Goal: Task Accomplishment & Management: Complete application form

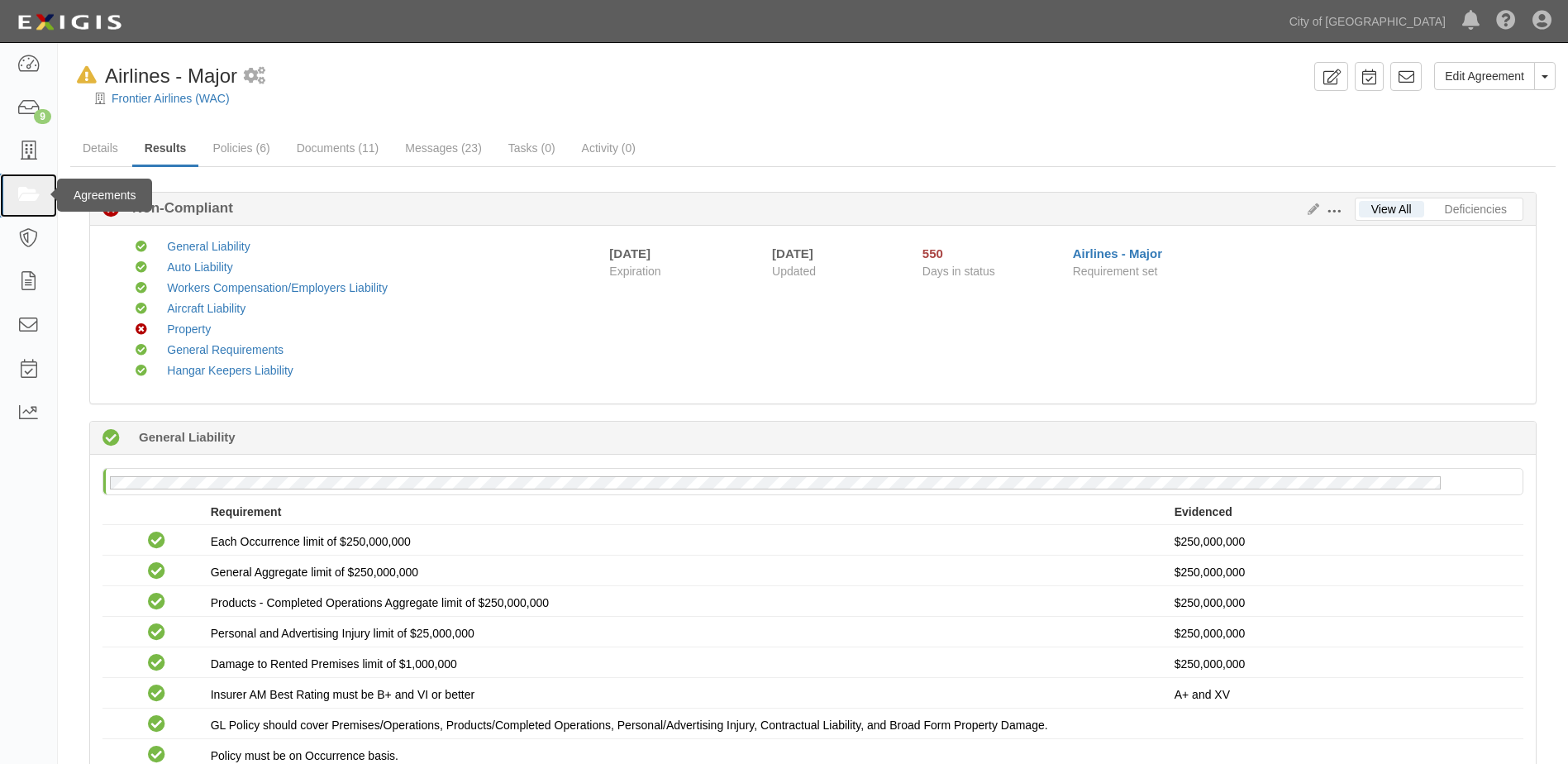
click at [33, 198] on icon at bounding box center [28, 195] width 23 height 19
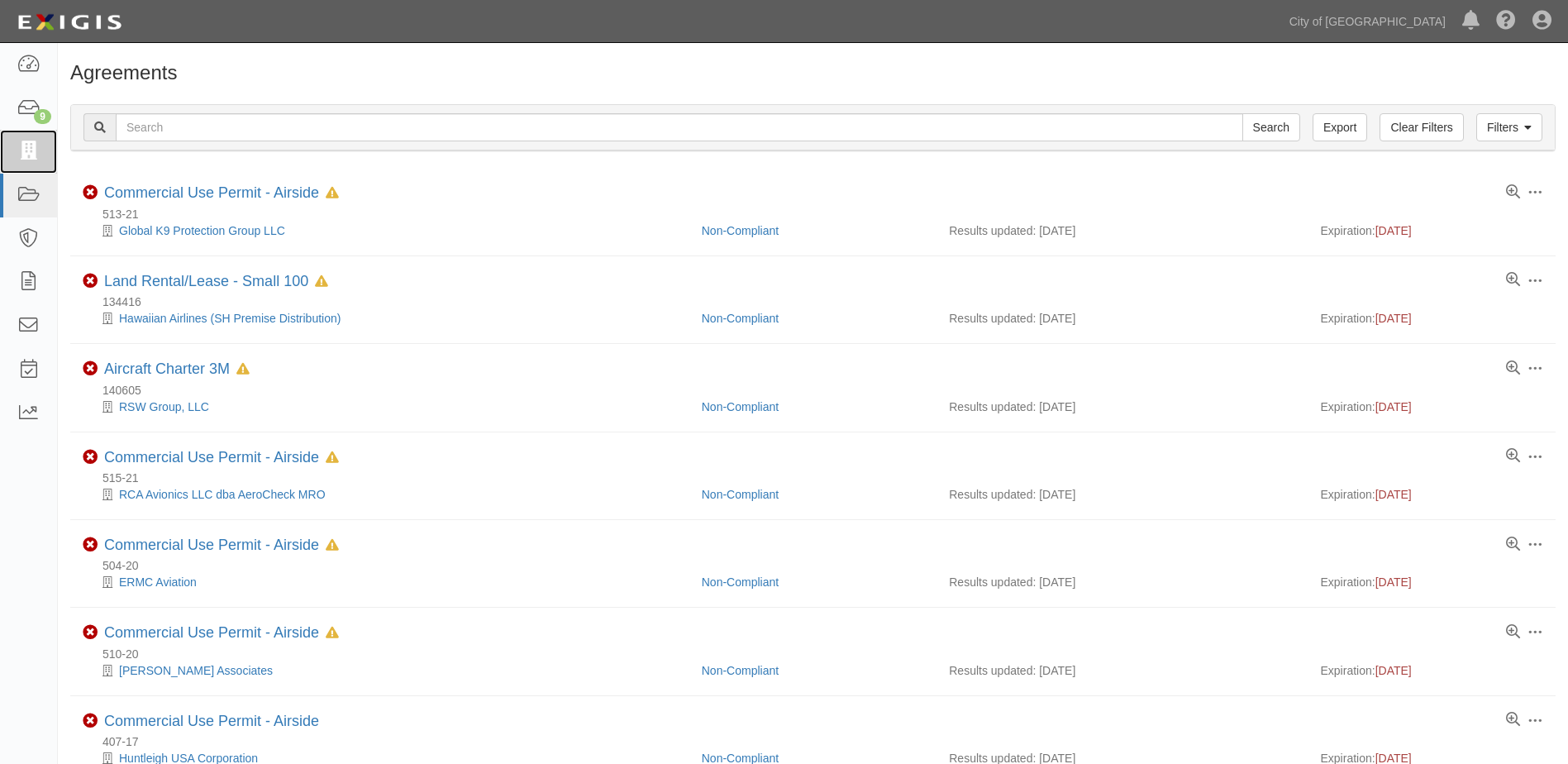
click at [25, 161] on icon at bounding box center [28, 152] width 23 height 19
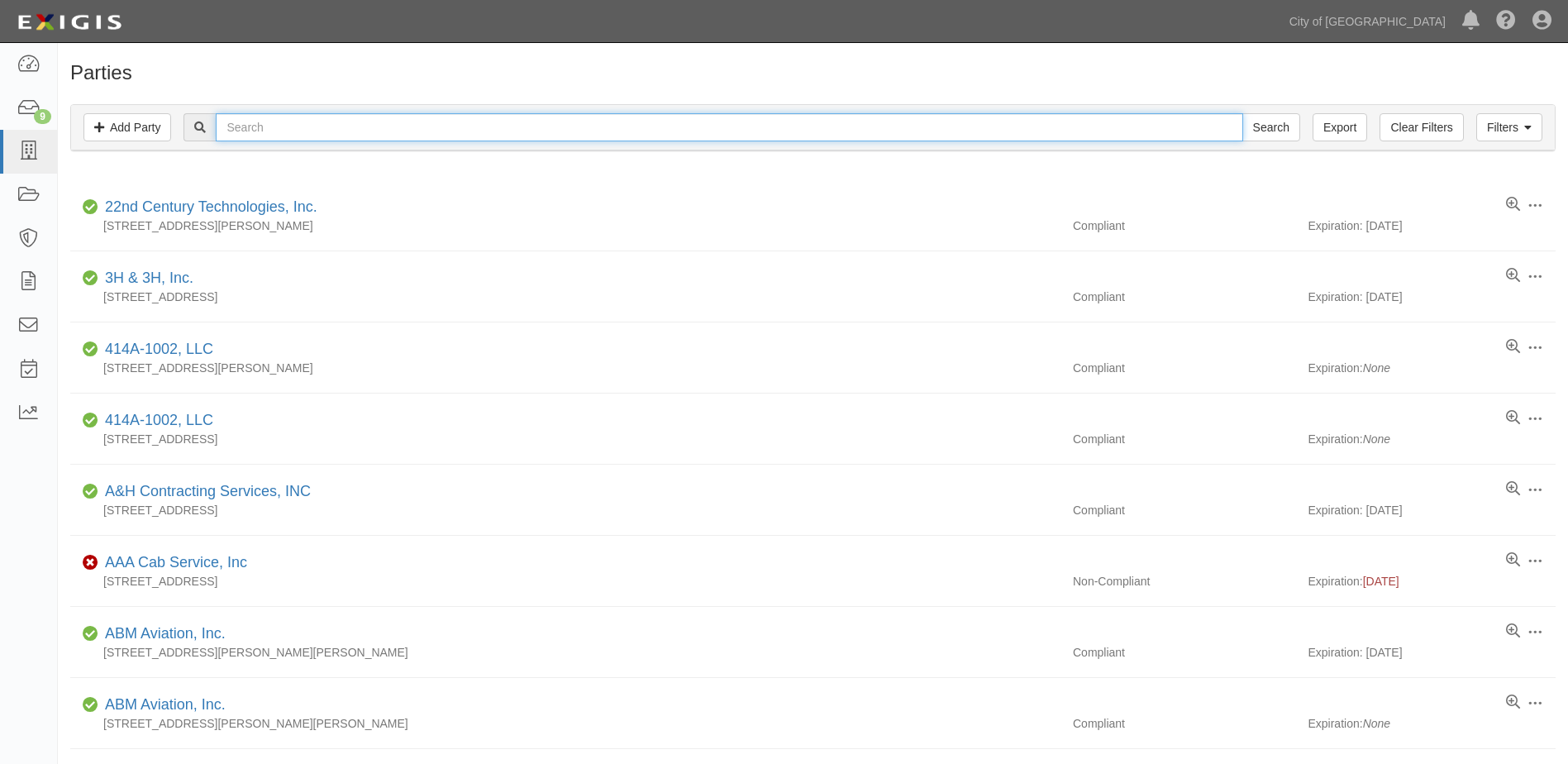
click at [294, 125] on input "text" at bounding box center [729, 127] width 1027 height 28
type input "ARROW ELECTRONICS INC"
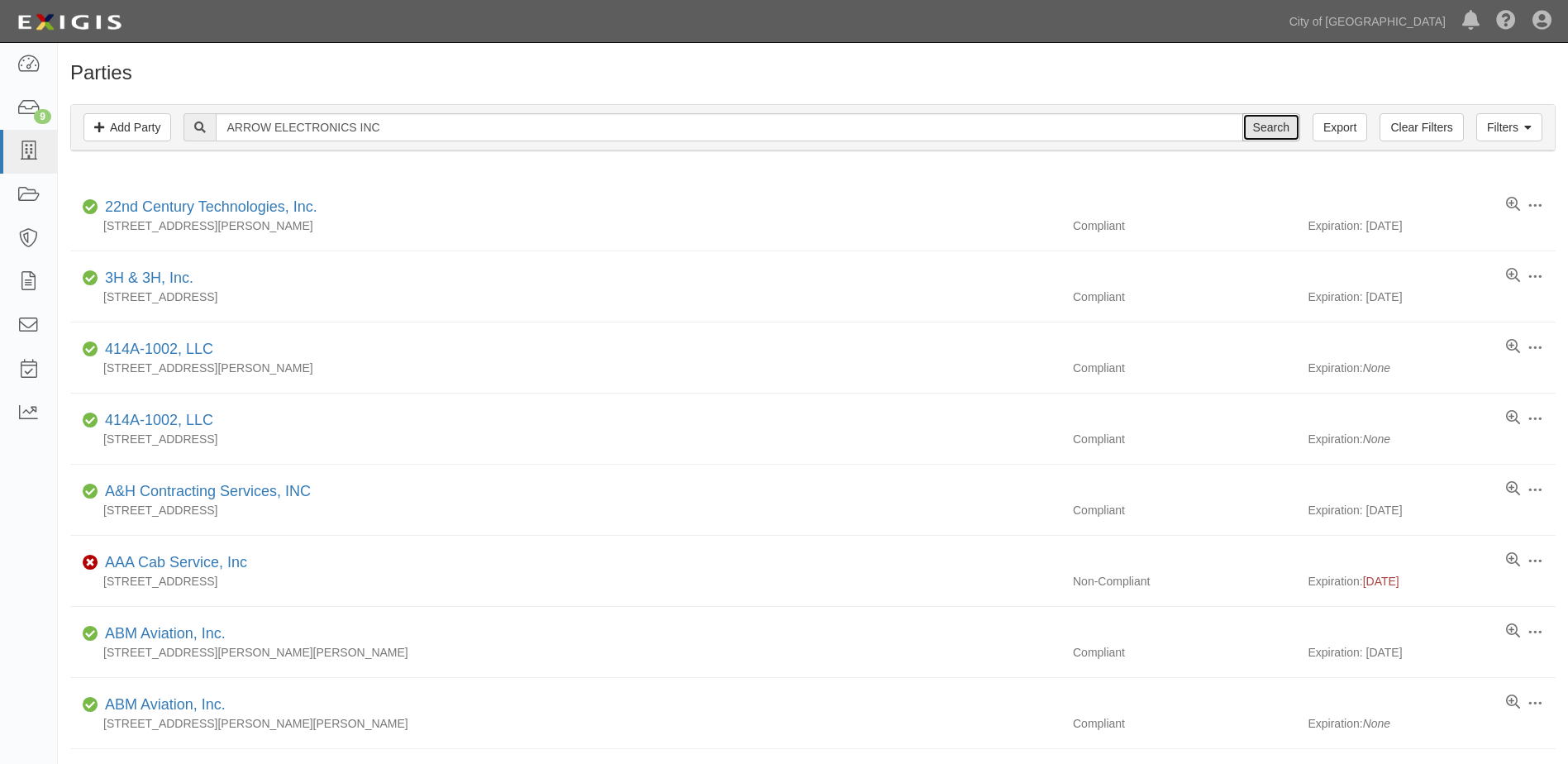
click at [1255, 119] on input "Search" at bounding box center [1271, 127] width 58 height 28
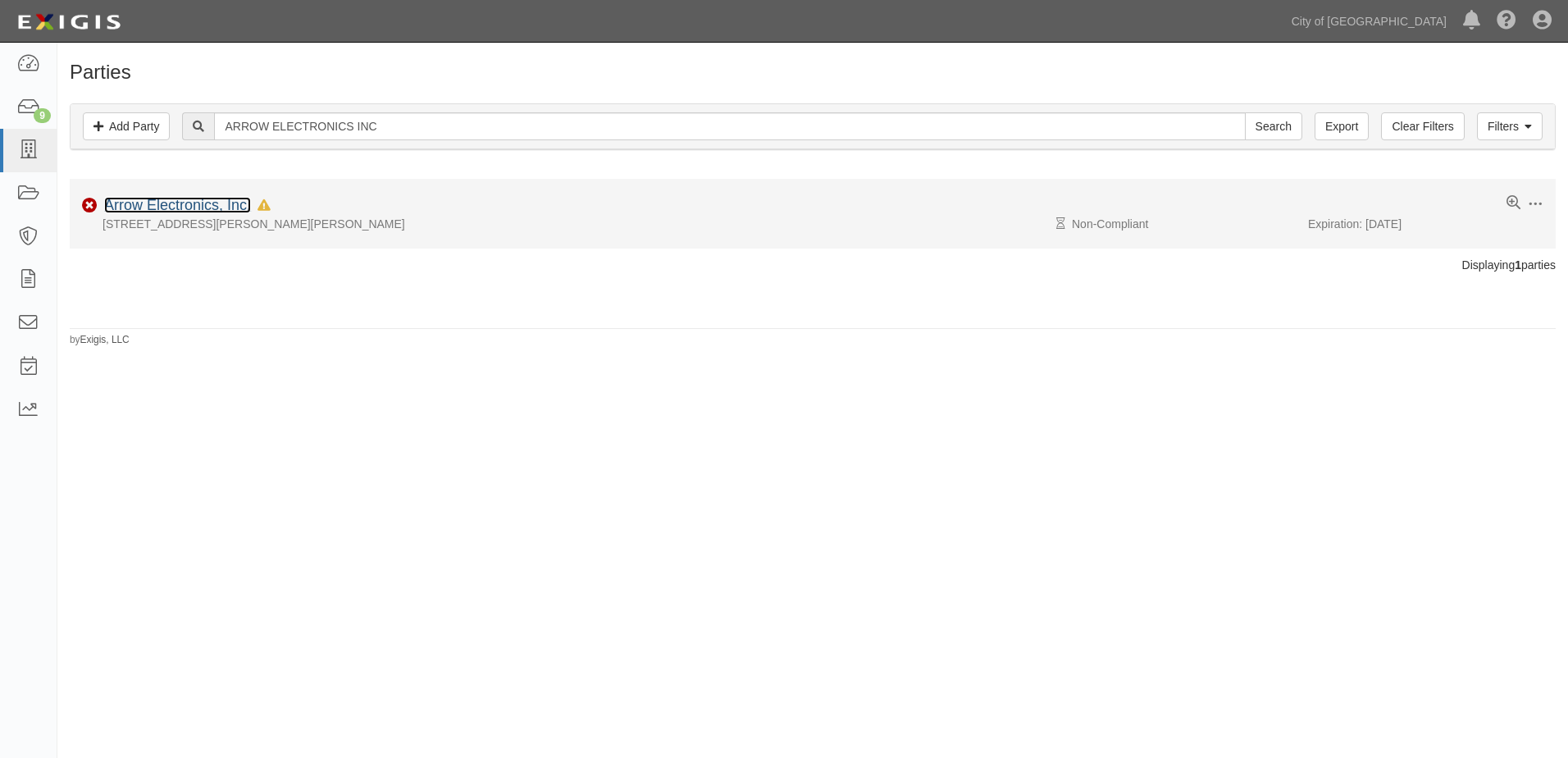
click at [188, 203] on link "Arrow Electronics, Inc." at bounding box center [177, 205] width 146 height 16
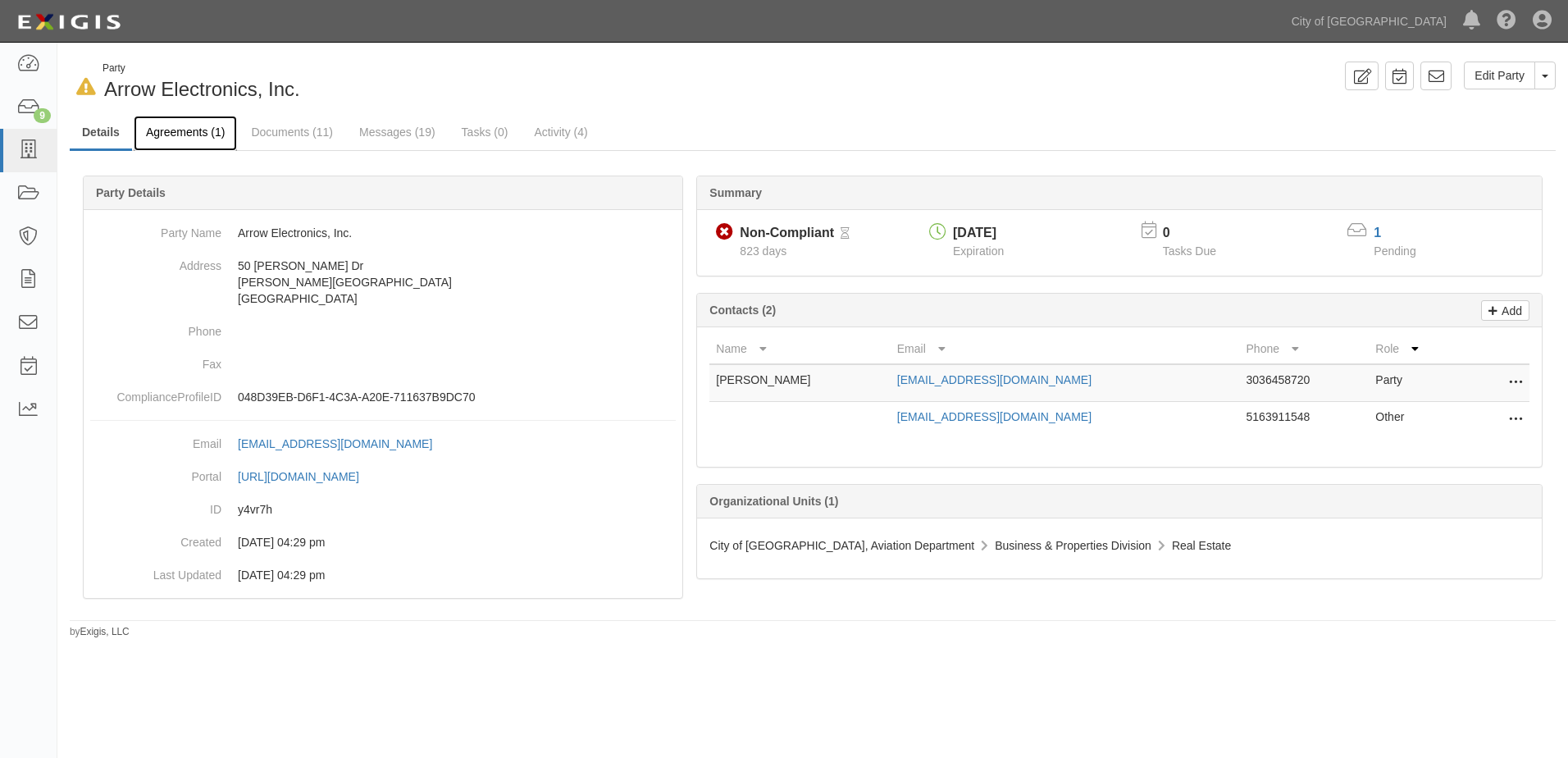
click at [214, 142] on link "Agreements (1)" at bounding box center [185, 133] width 104 height 35
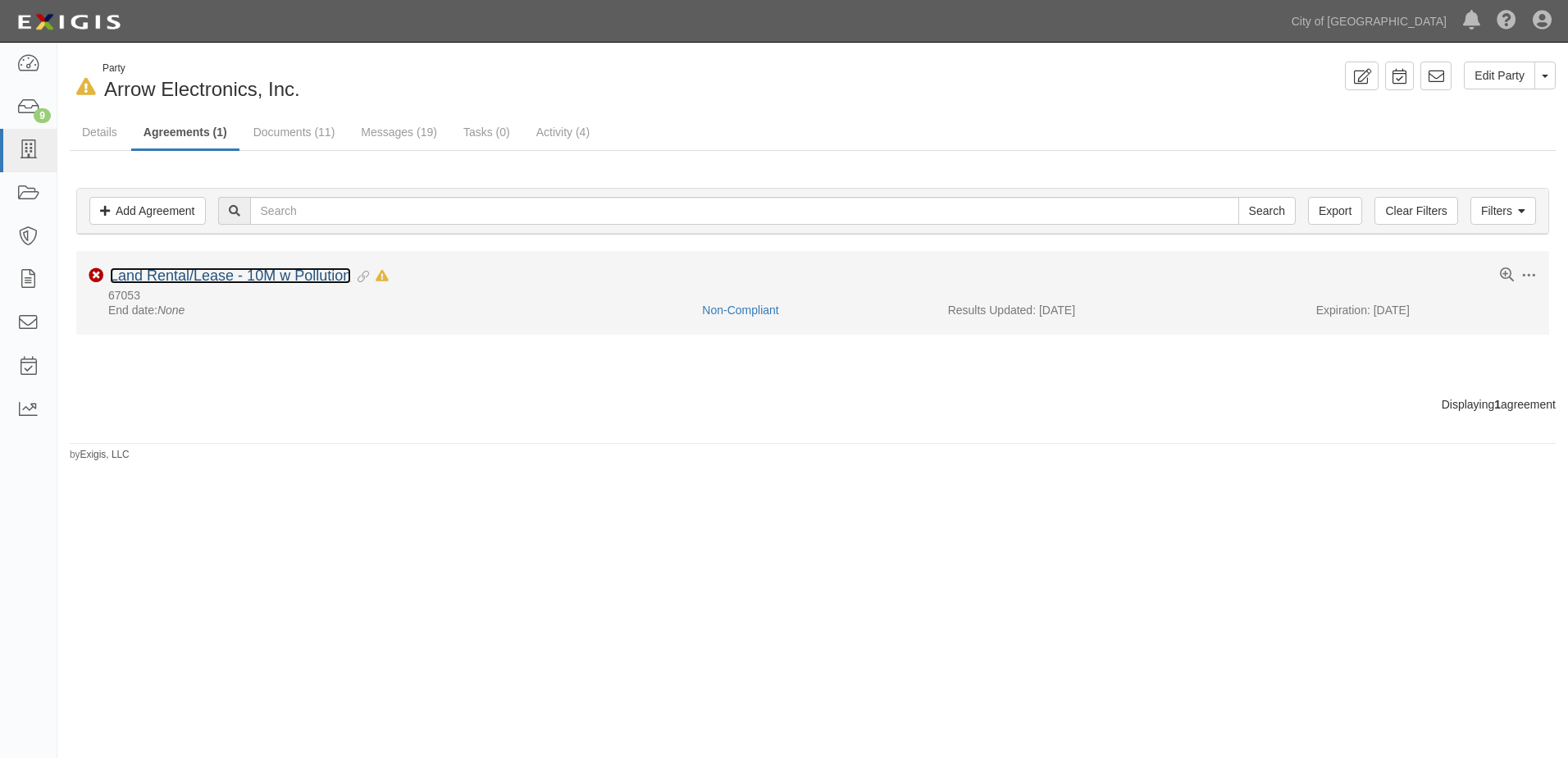
click at [249, 280] on link "Land Rental/Lease - 10M w Pollution" at bounding box center [230, 275] width 241 height 16
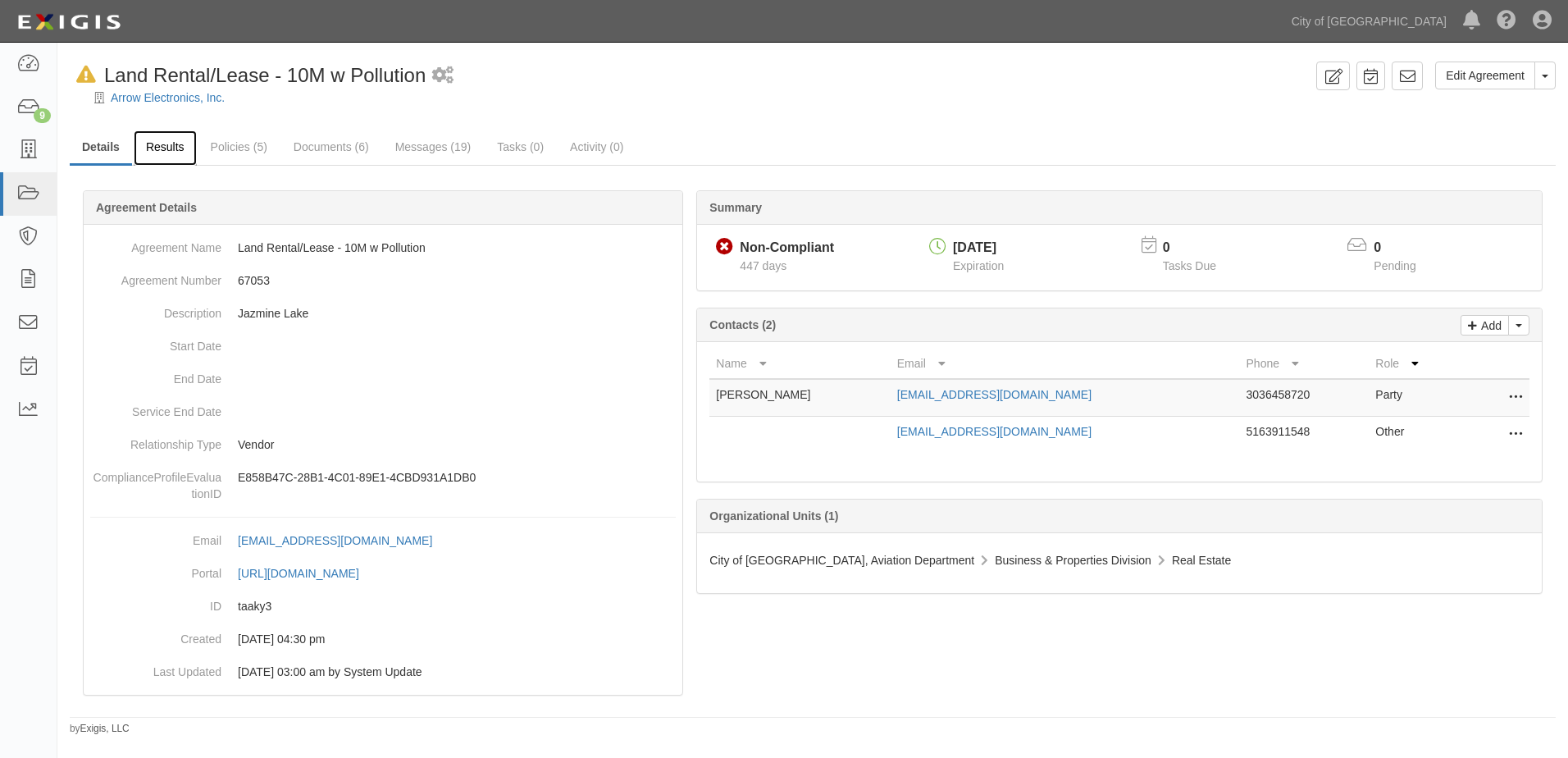
click at [182, 158] on link "Results" at bounding box center [165, 147] width 63 height 35
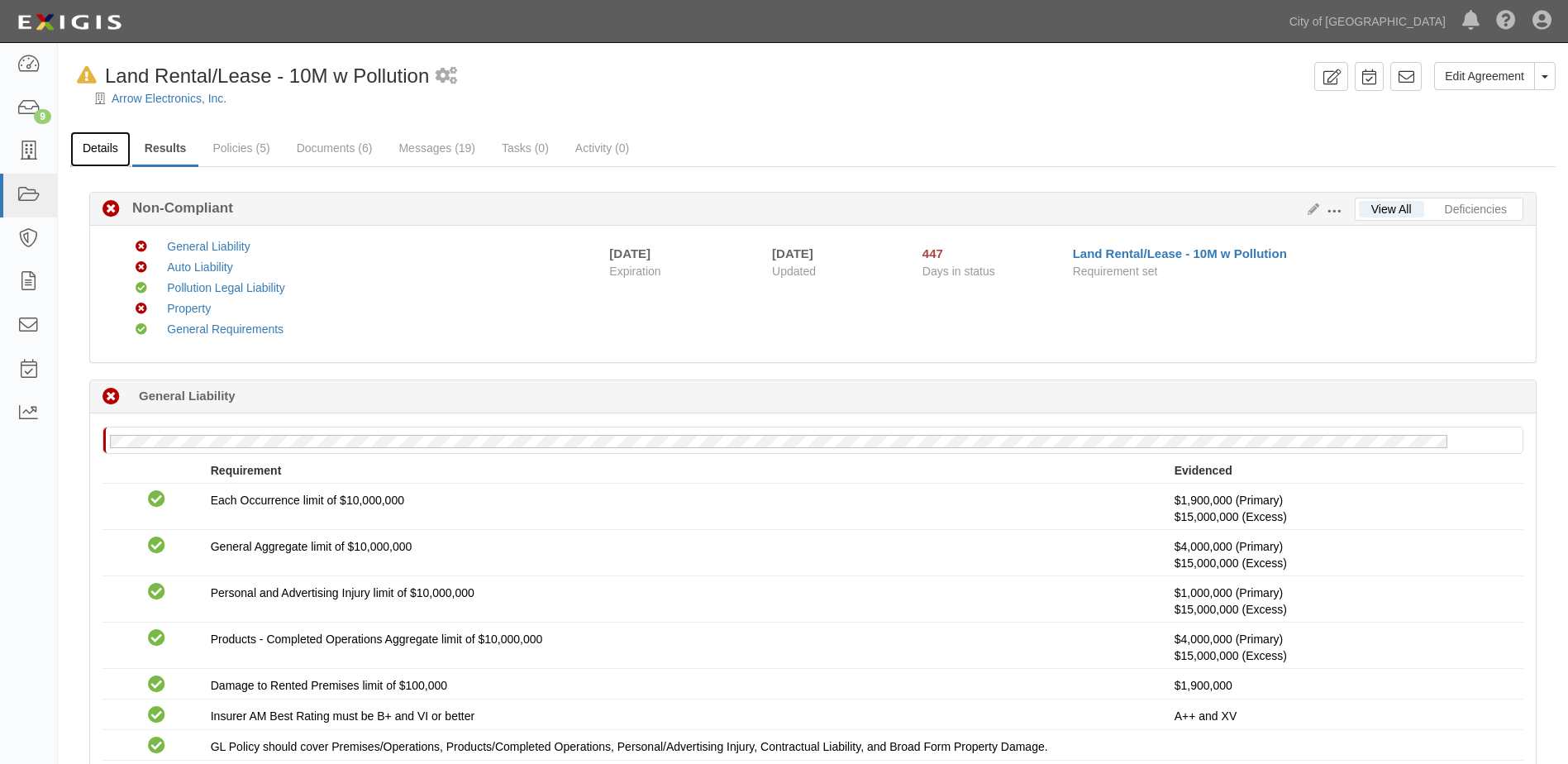
click at [87, 148] on link "Details" at bounding box center [100, 148] width 60 height 35
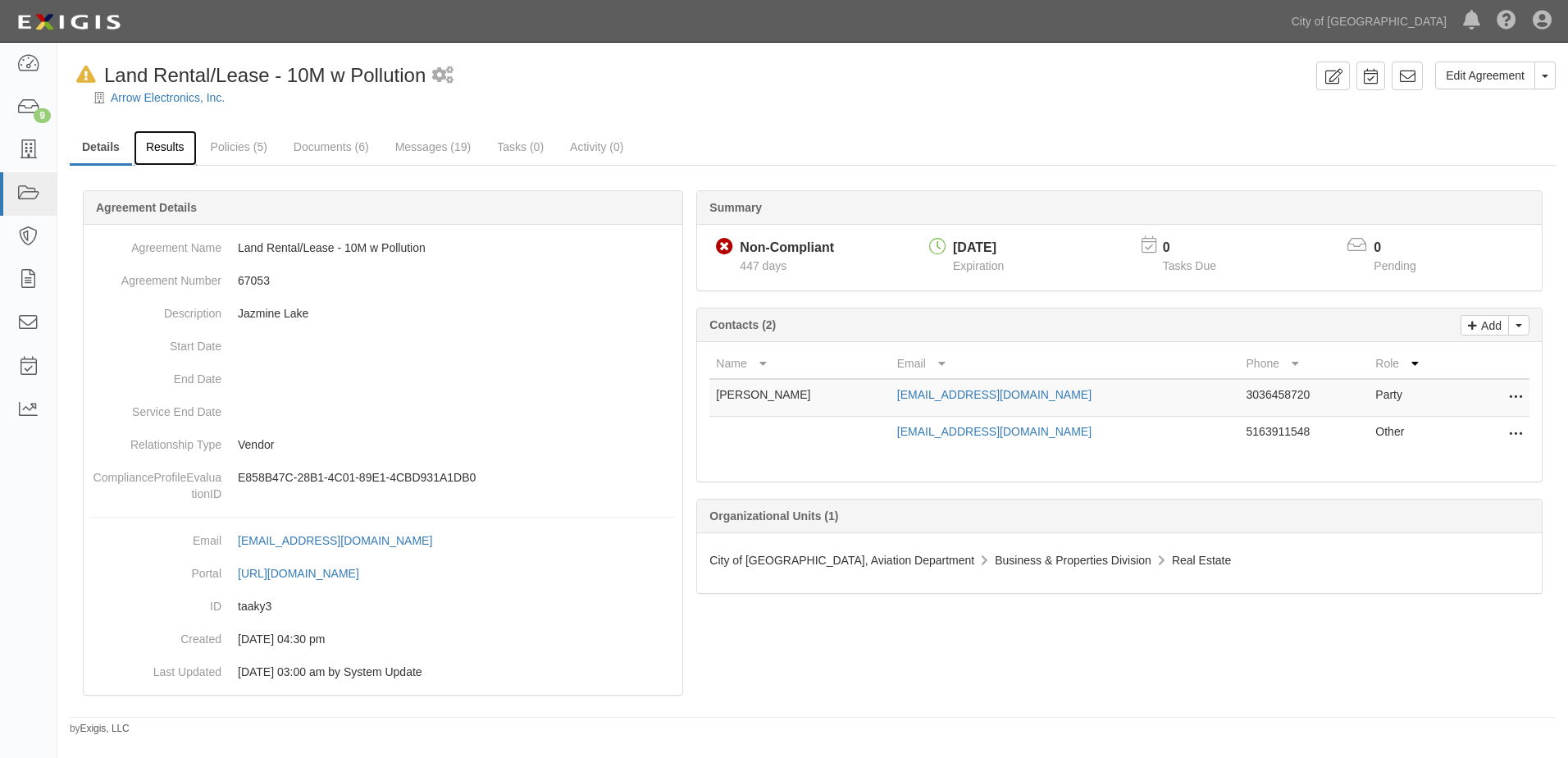
click at [168, 145] on link "Results" at bounding box center [165, 147] width 63 height 35
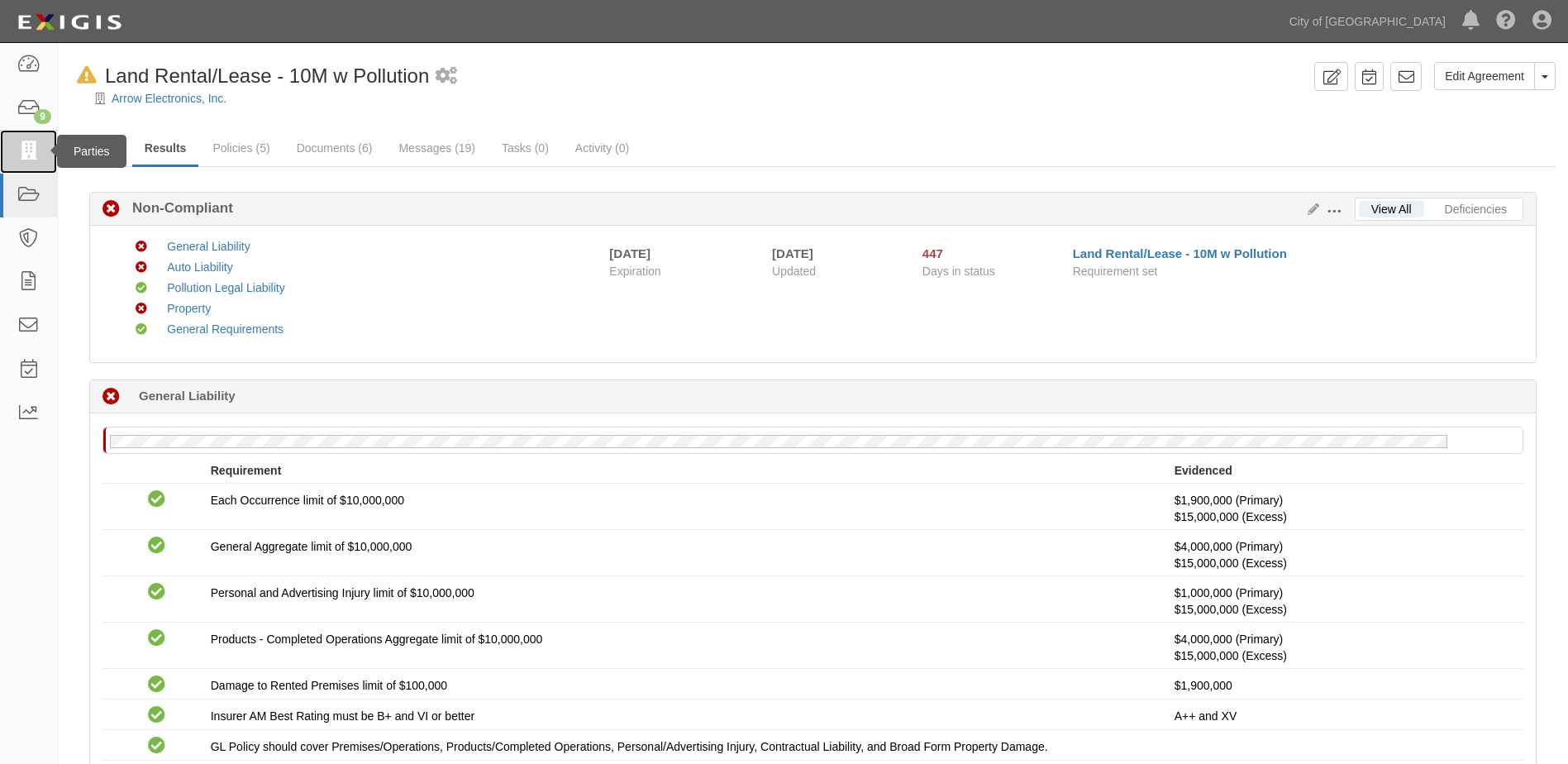
click at [23, 148] on icon at bounding box center [28, 152] width 23 height 19
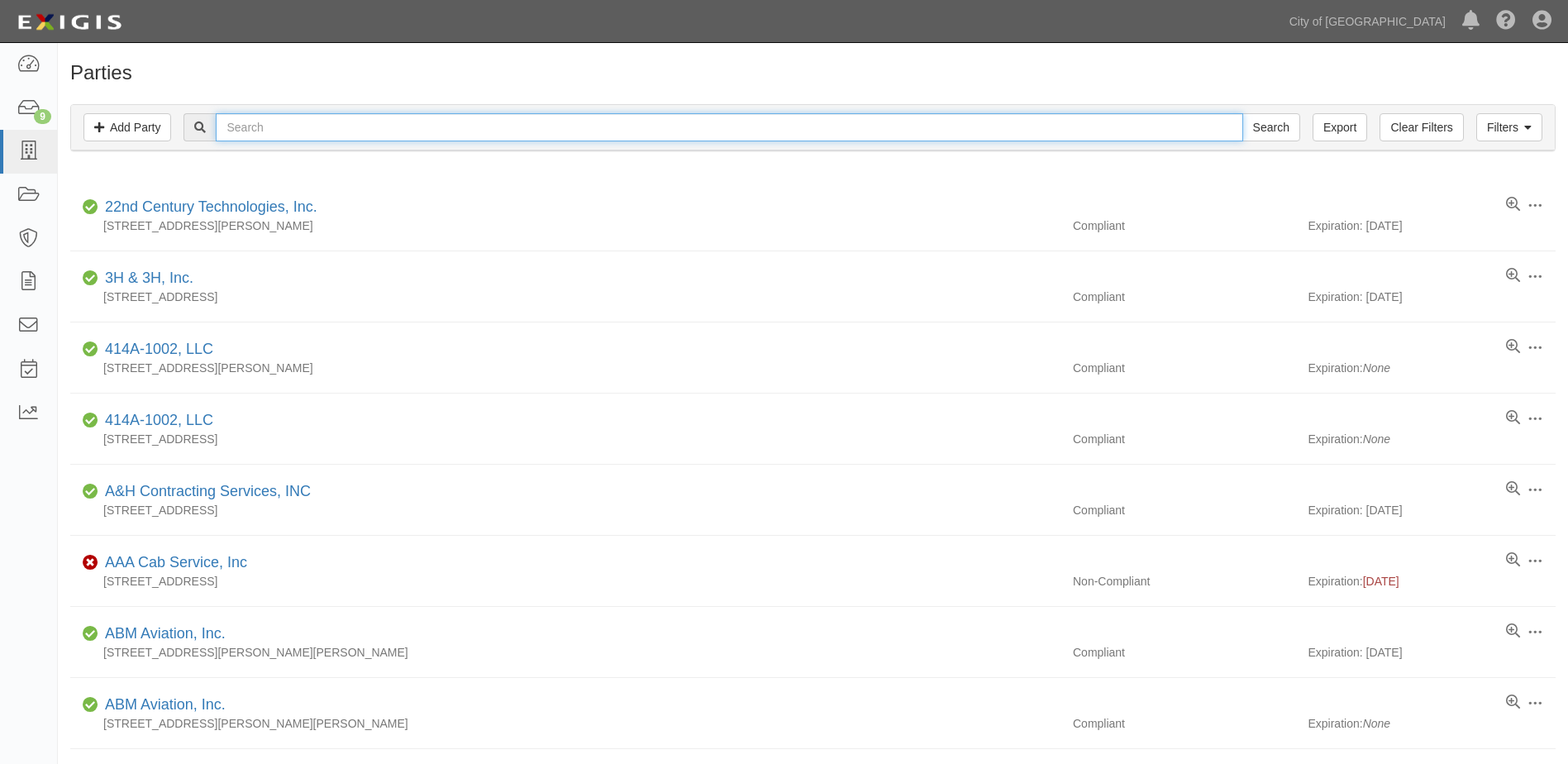
click at [327, 117] on input "text" at bounding box center [729, 127] width 1027 height 28
type input "FRONTIER AIRLINES"
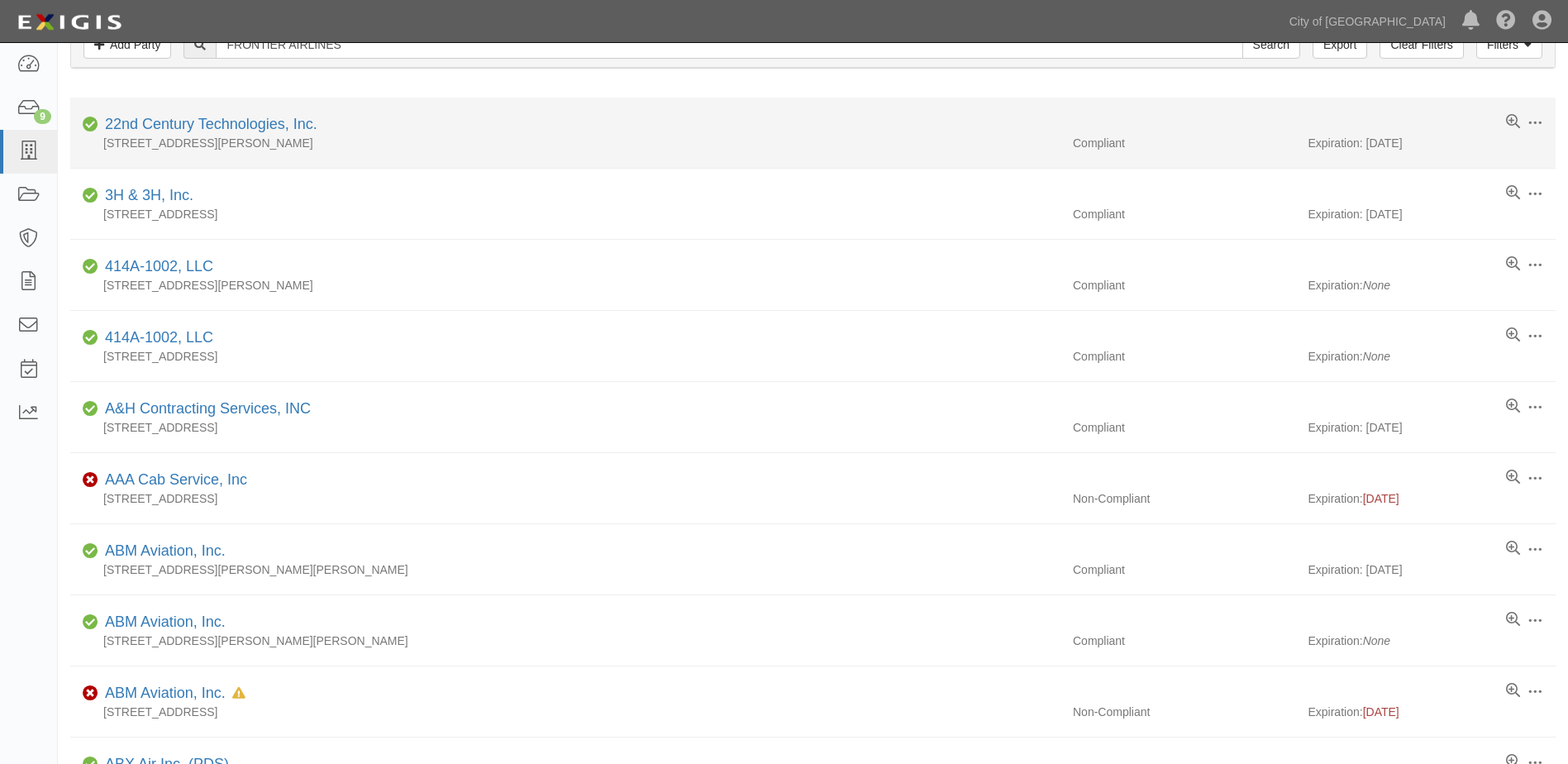
click at [1277, 129] on div "Compliant 22nd Century Technologies, Inc." at bounding box center [819, 124] width 1473 height 21
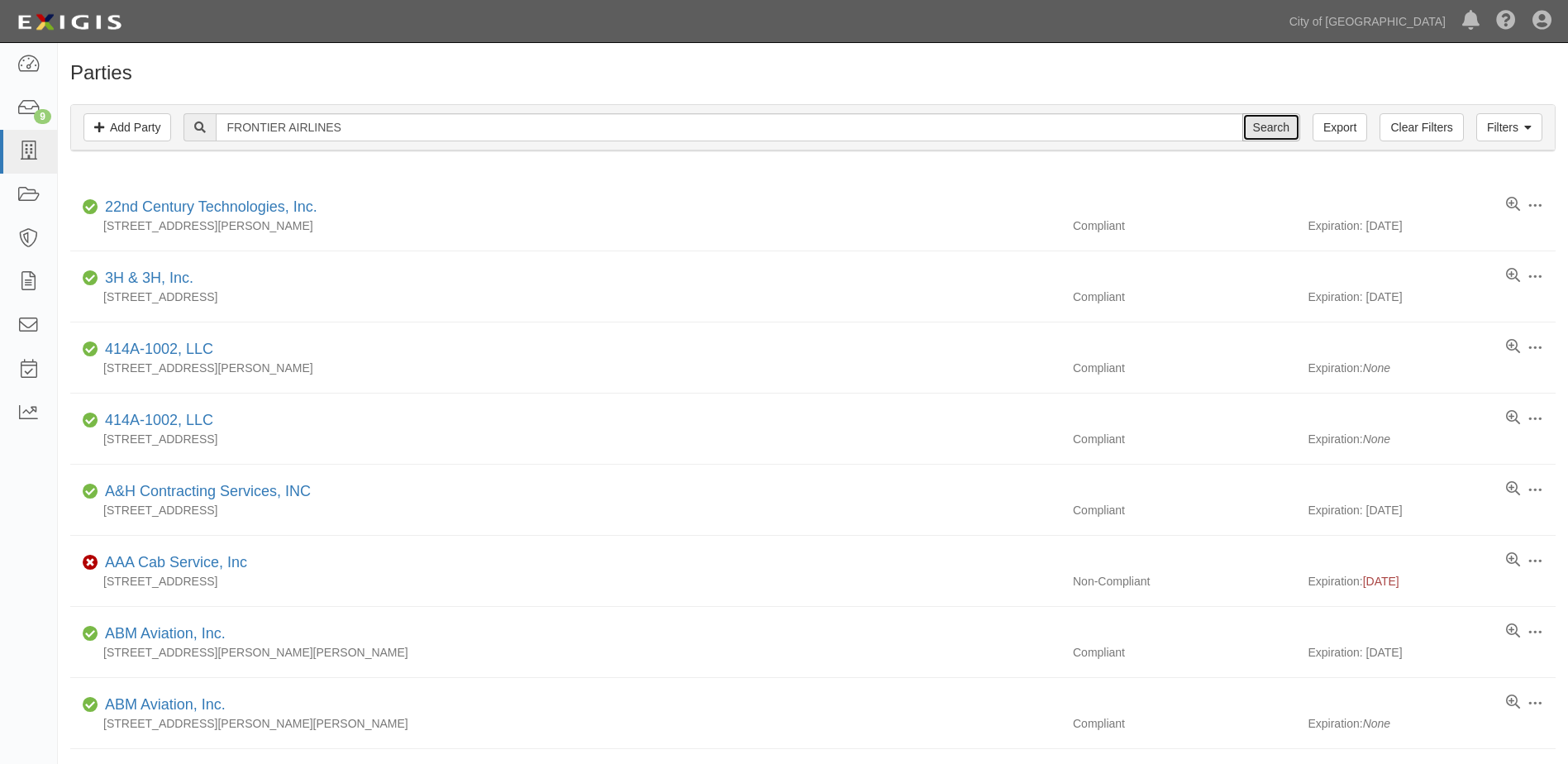
click at [1277, 129] on input "Search" at bounding box center [1271, 127] width 58 height 28
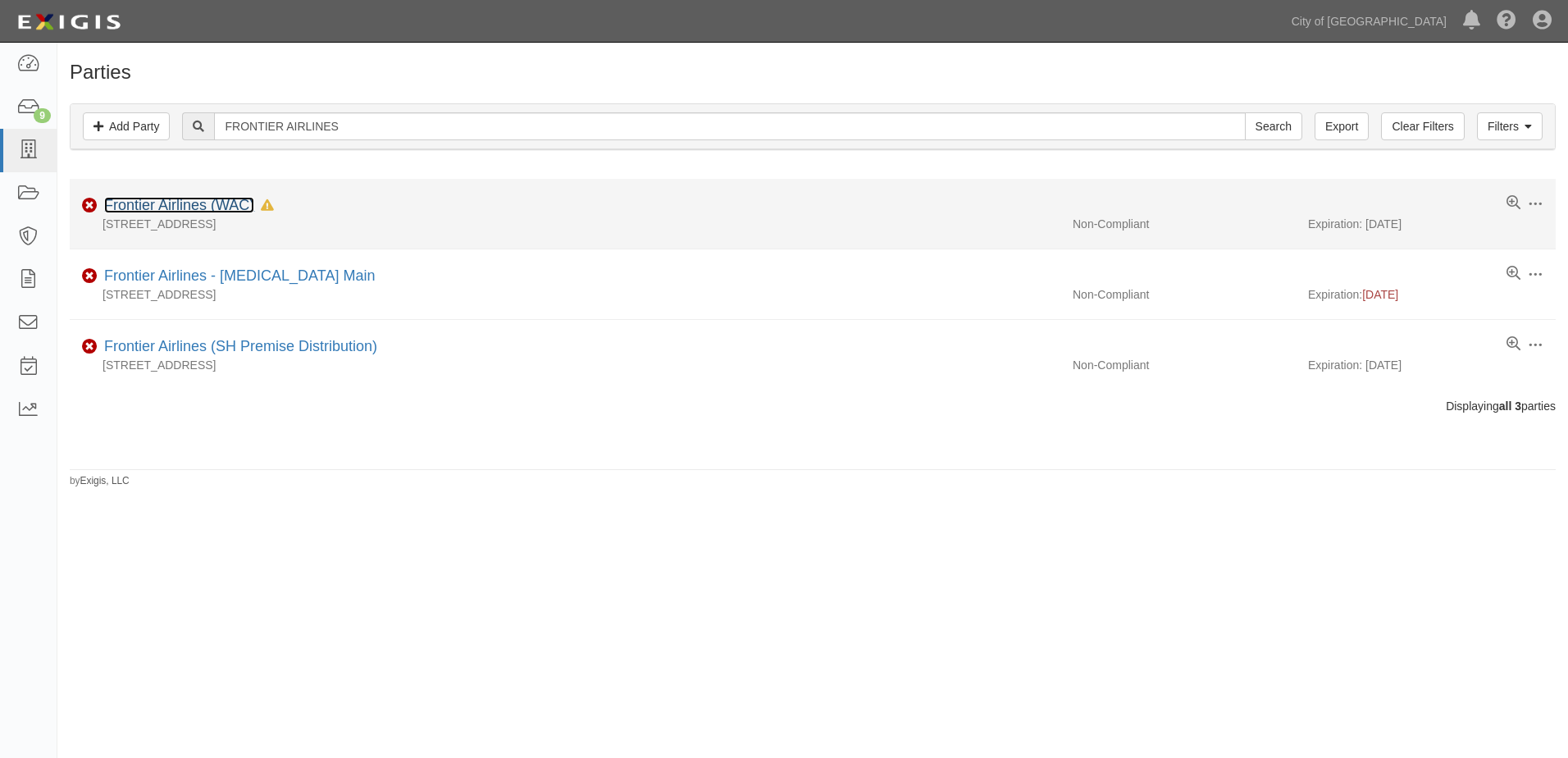
click at [184, 206] on link "Frontier Airlines (WAC)" at bounding box center [179, 205] width 150 height 16
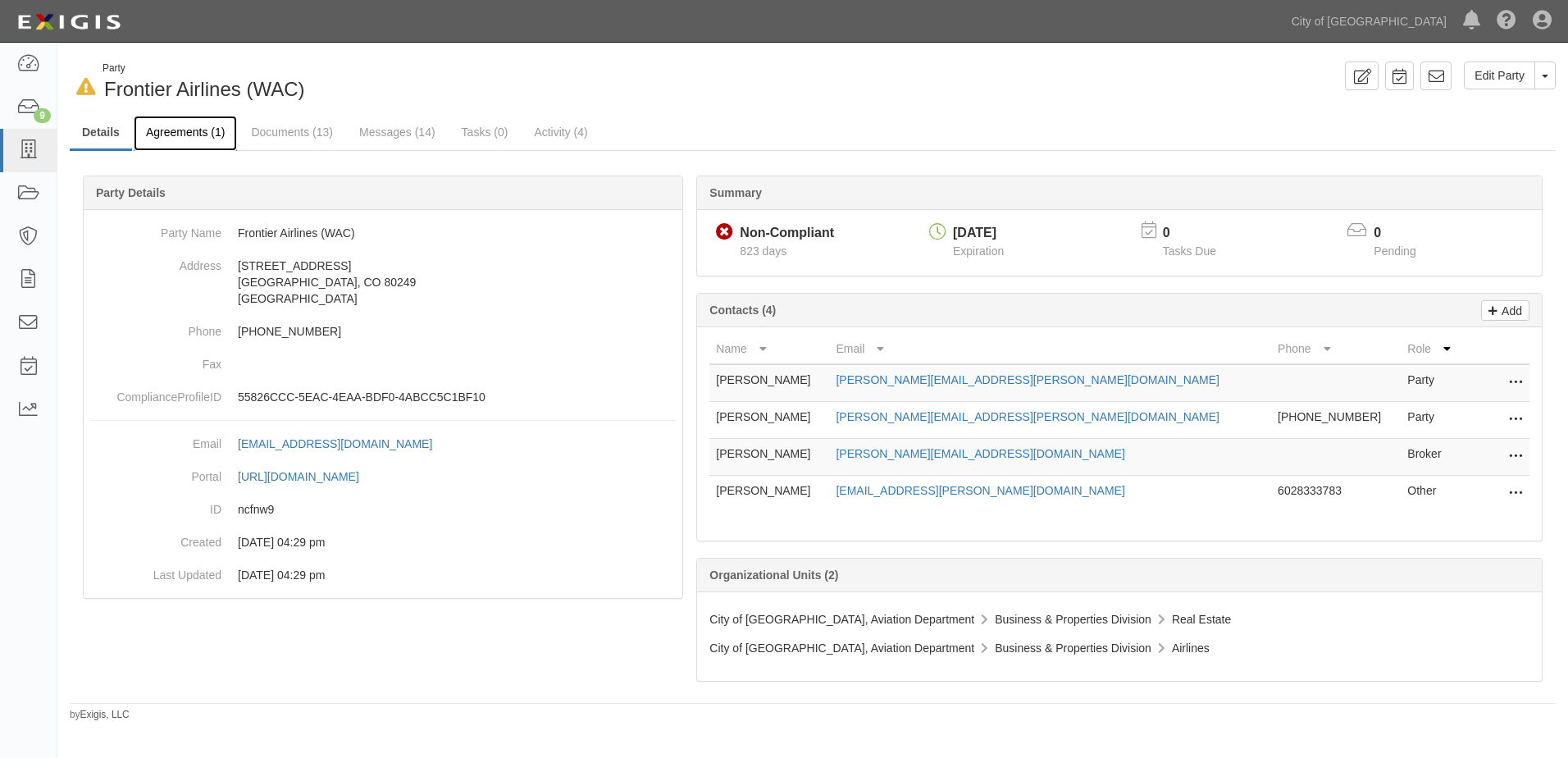
click at [190, 129] on link "Agreements (1)" at bounding box center [185, 133] width 104 height 35
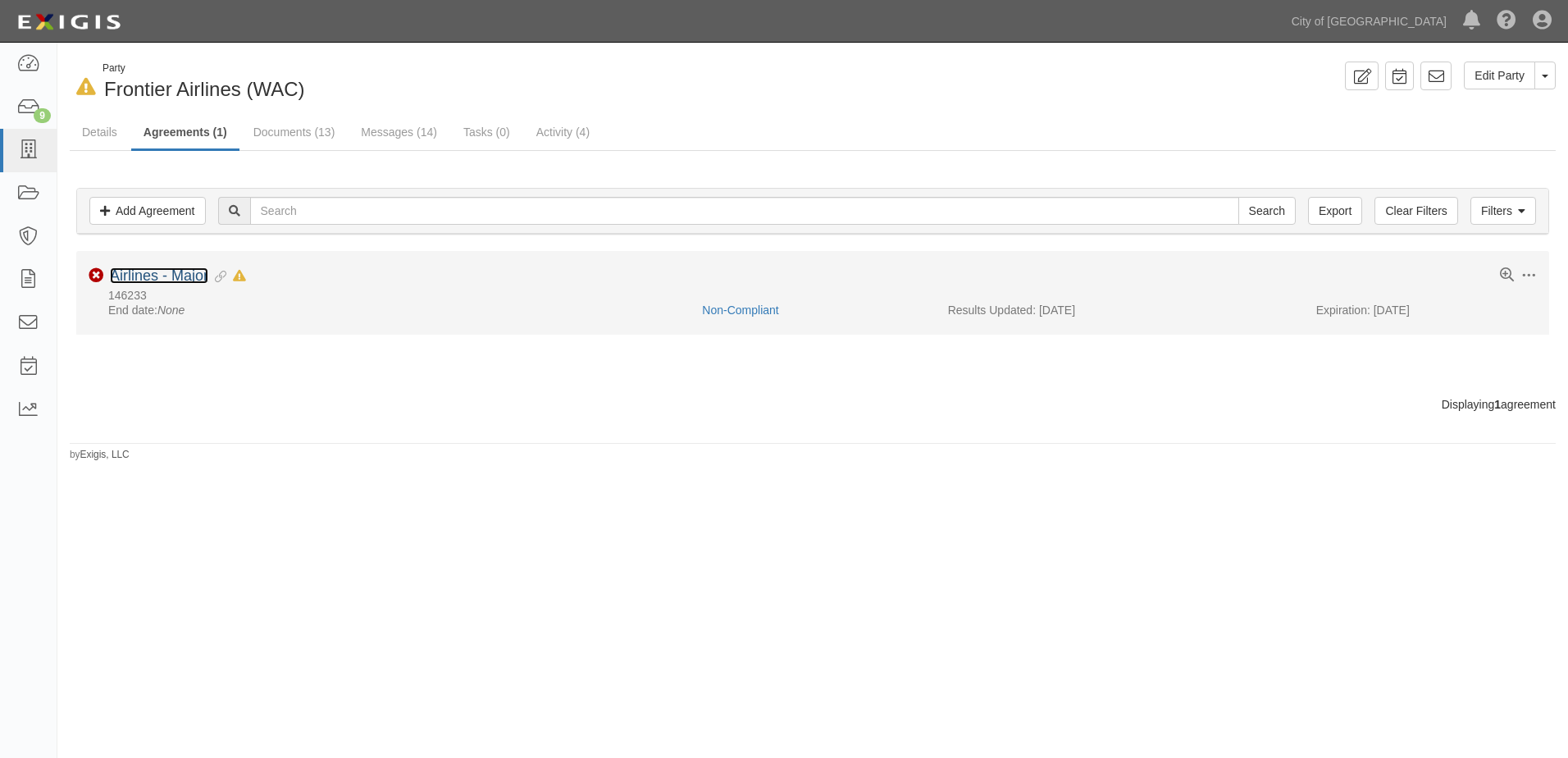
click at [176, 278] on link "Airlines - Major" at bounding box center [158, 275] width 98 height 16
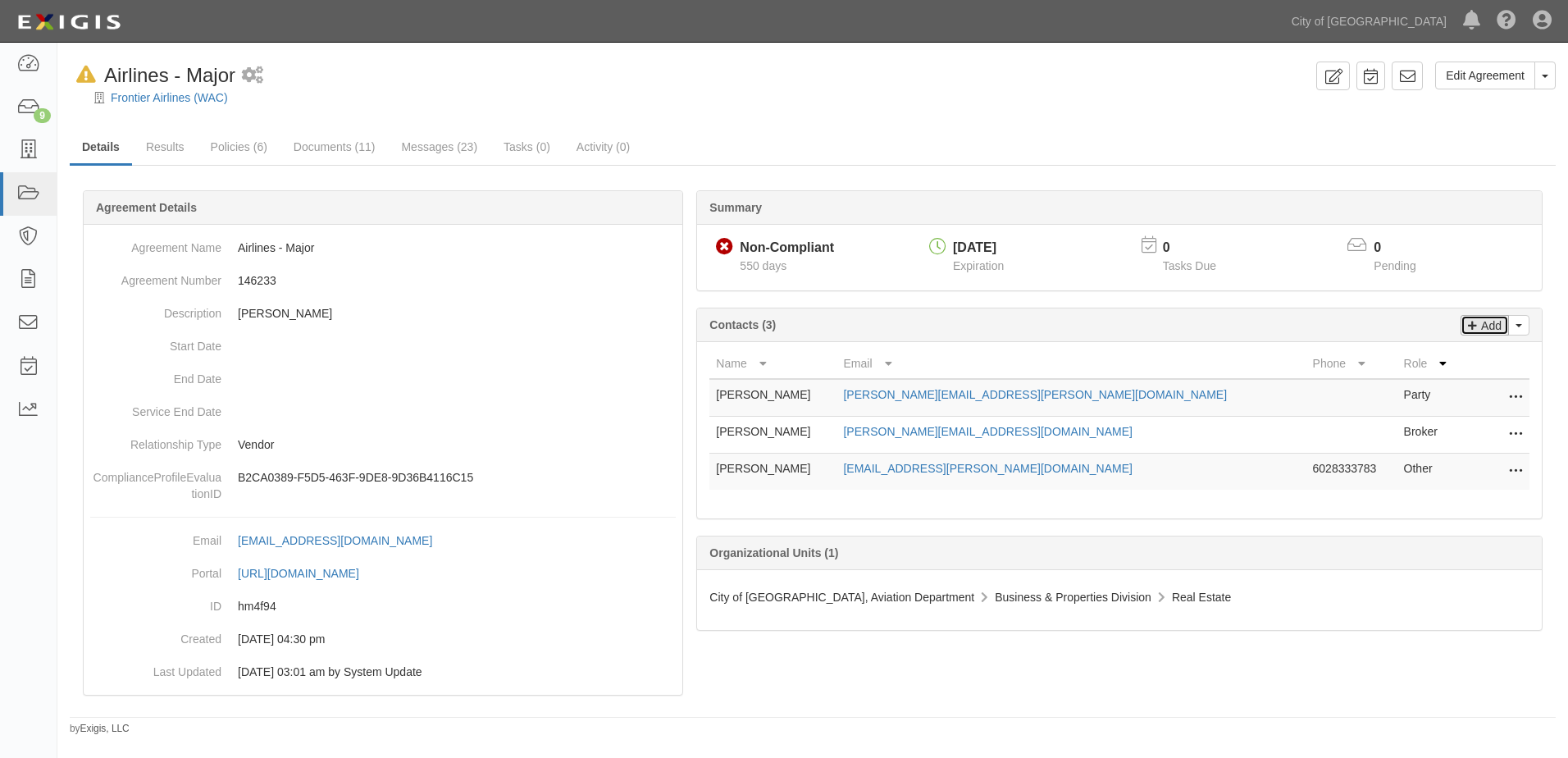
click at [1484, 328] on p "Add" at bounding box center [1489, 325] width 25 height 19
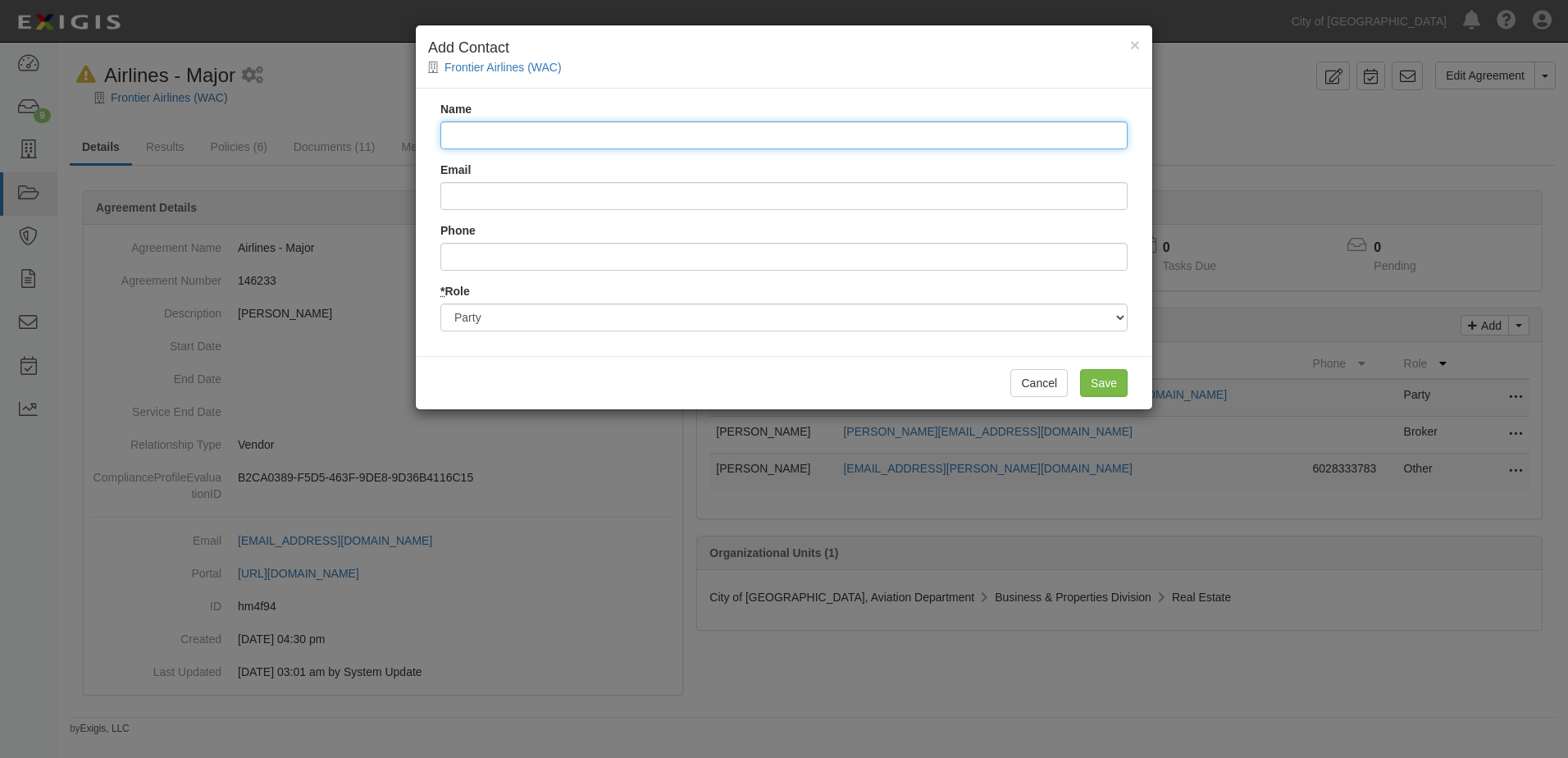
click at [561, 141] on input "Name" at bounding box center [784, 135] width 687 height 28
type input "[PERSON_NAME]"
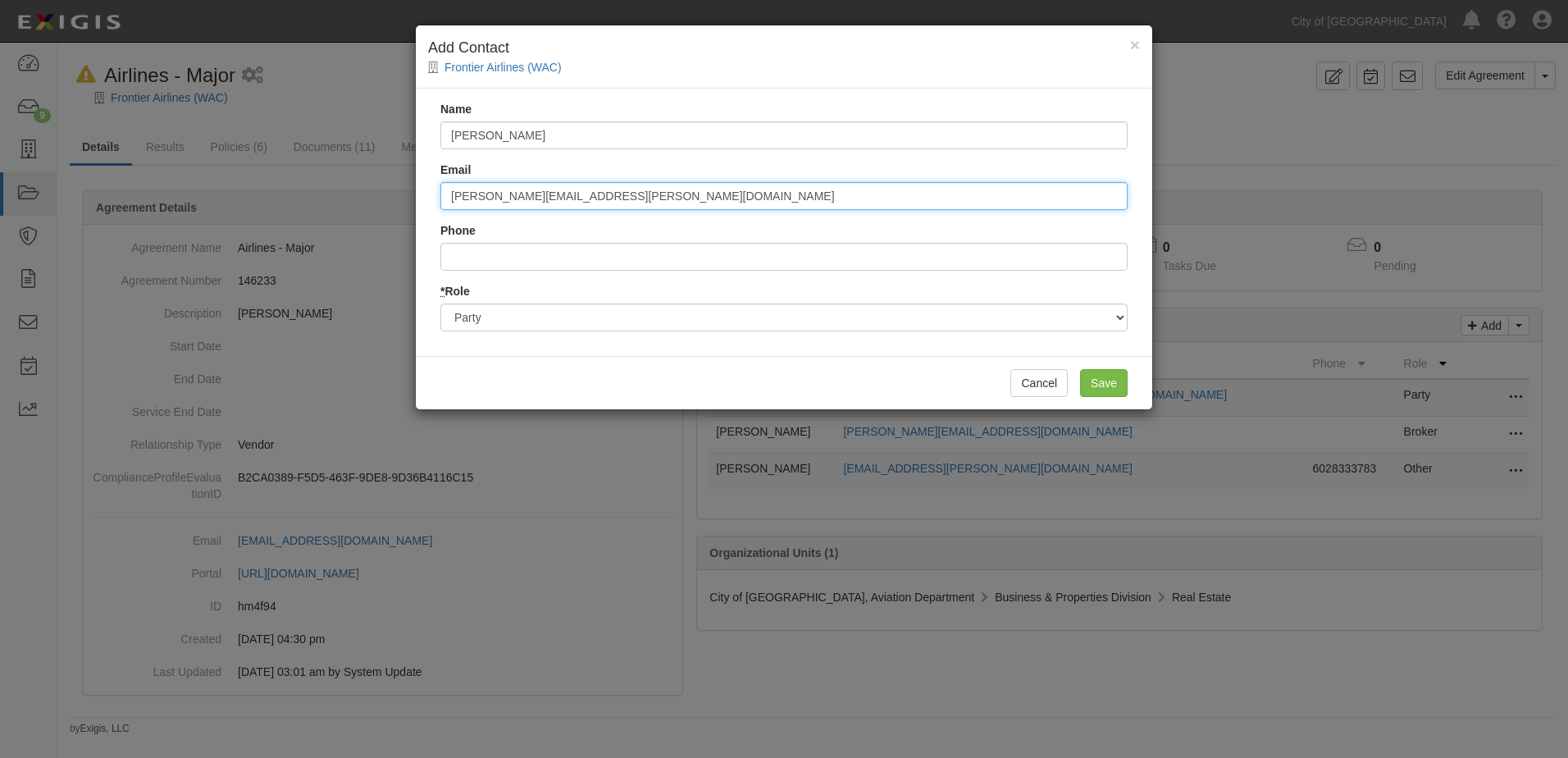
type input "[PERSON_NAME][EMAIL_ADDRESS][PERSON_NAME][DOMAIN_NAME]"
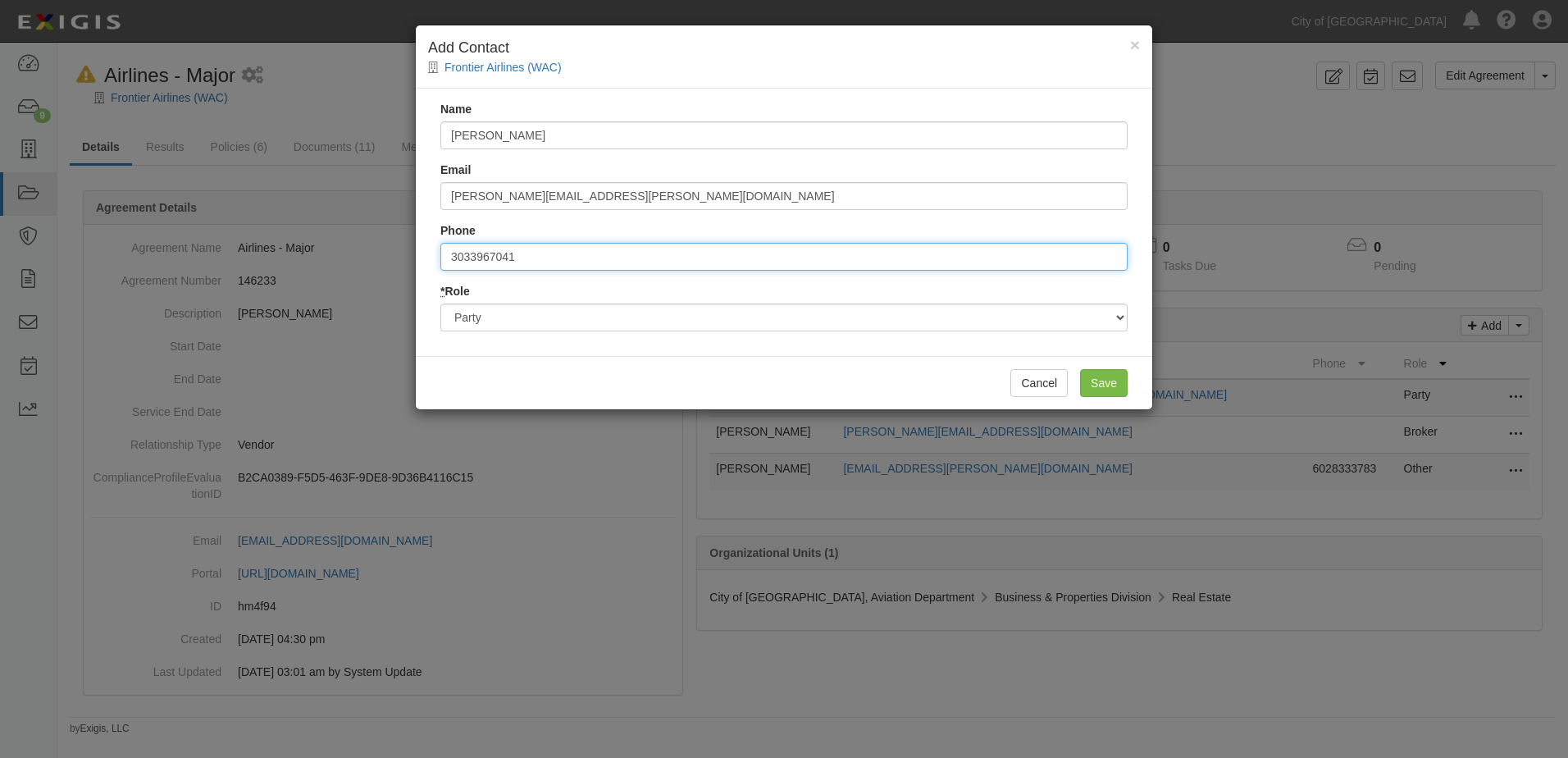
type input "3033967041"
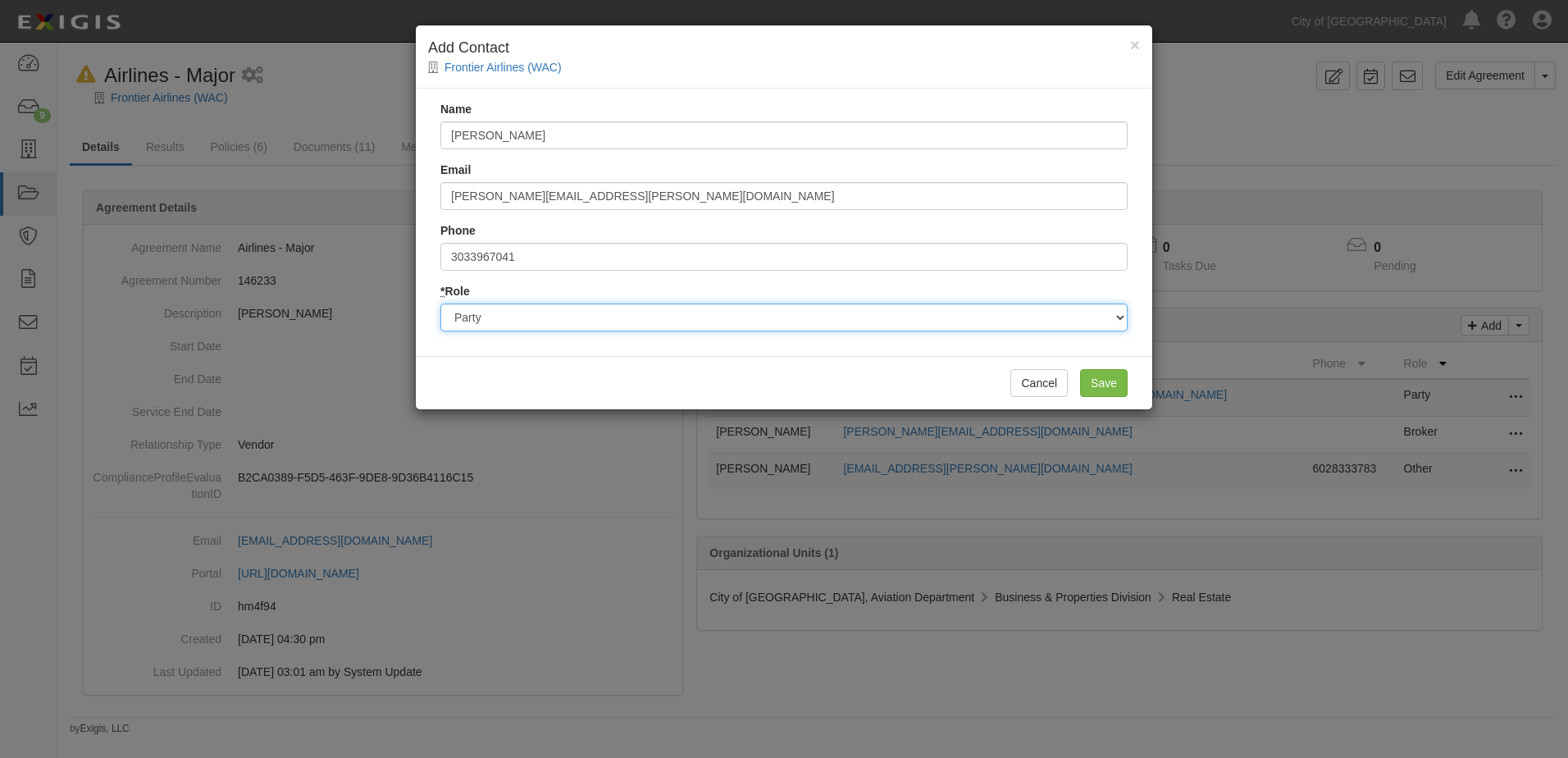
click at [546, 321] on select "Party Broker Other" at bounding box center [784, 317] width 687 height 28
select select "Other"
click at [440, 303] on select "Party Broker Other" at bounding box center [784, 317] width 687 height 28
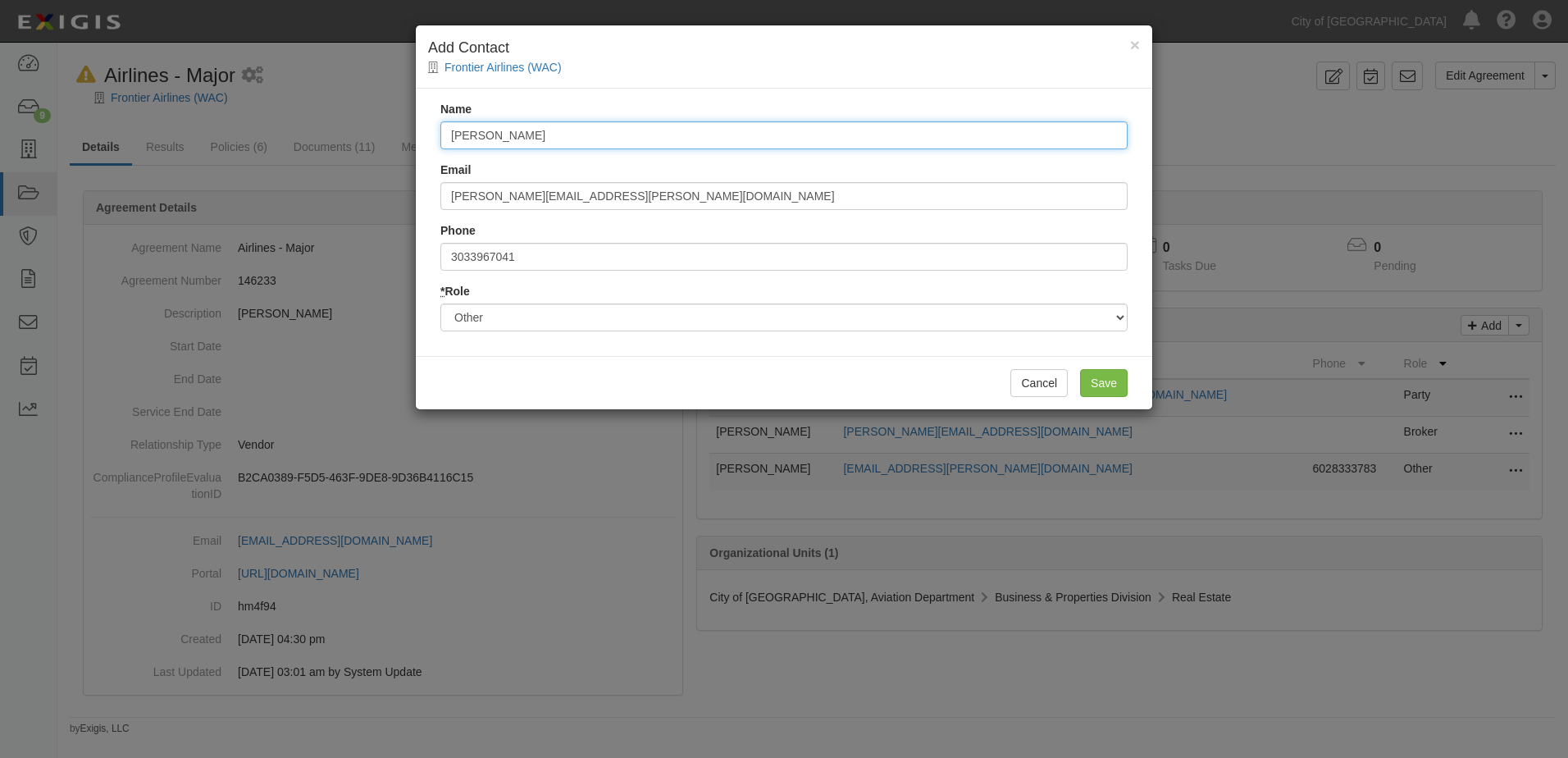
click at [808, 140] on input "[PERSON_NAME]" at bounding box center [784, 135] width 687 height 28
type input "[PERSON_NAME]- Insurance Person"
click at [1101, 385] on input "Save" at bounding box center [1104, 383] width 48 height 28
